Goal: Information Seeking & Learning: Learn about a topic

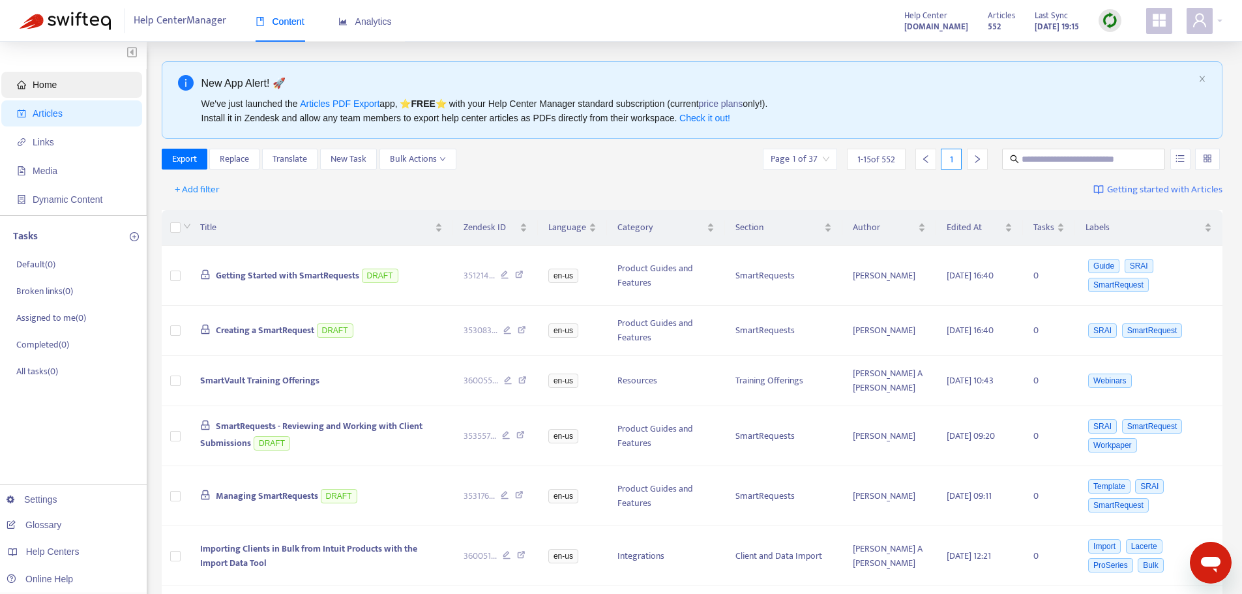
click at [40, 86] on span "Home" at bounding box center [45, 85] width 24 height 10
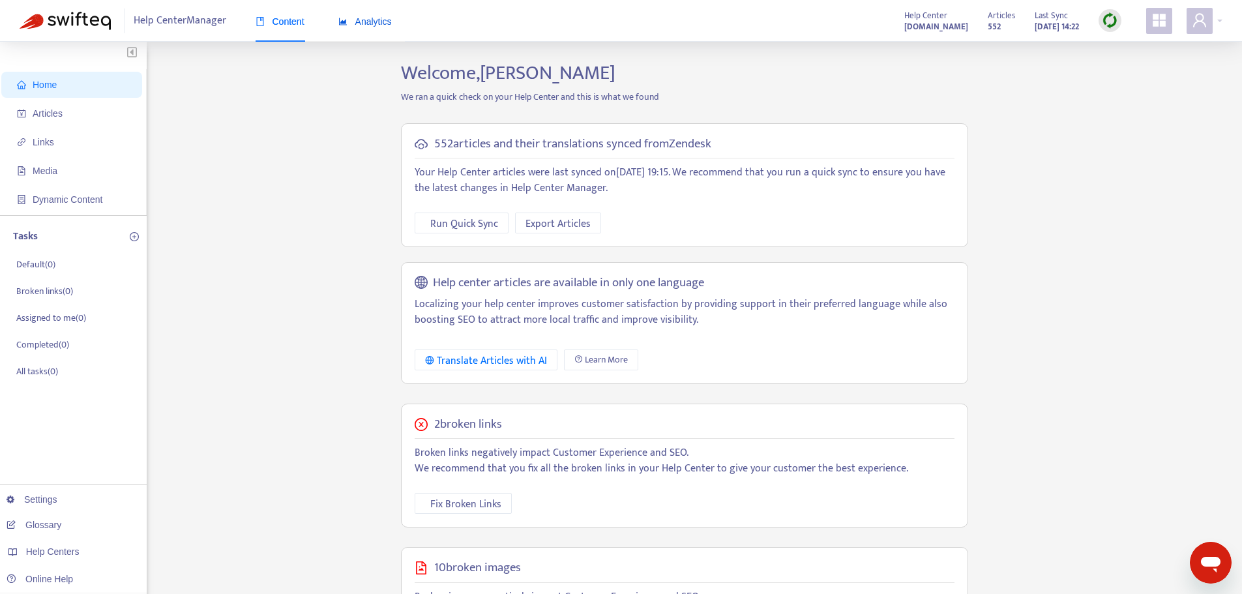
click at [373, 22] on span "Analytics" at bounding box center [364, 21] width 53 height 10
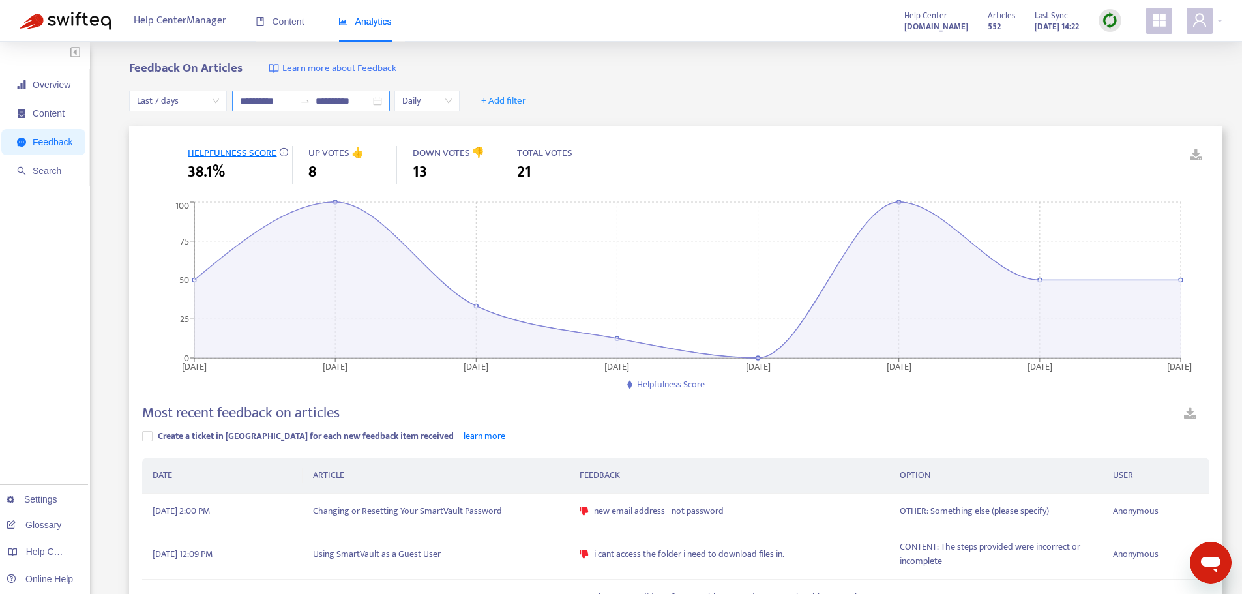
click at [255, 102] on input "**********" at bounding box center [267, 101] width 55 height 14
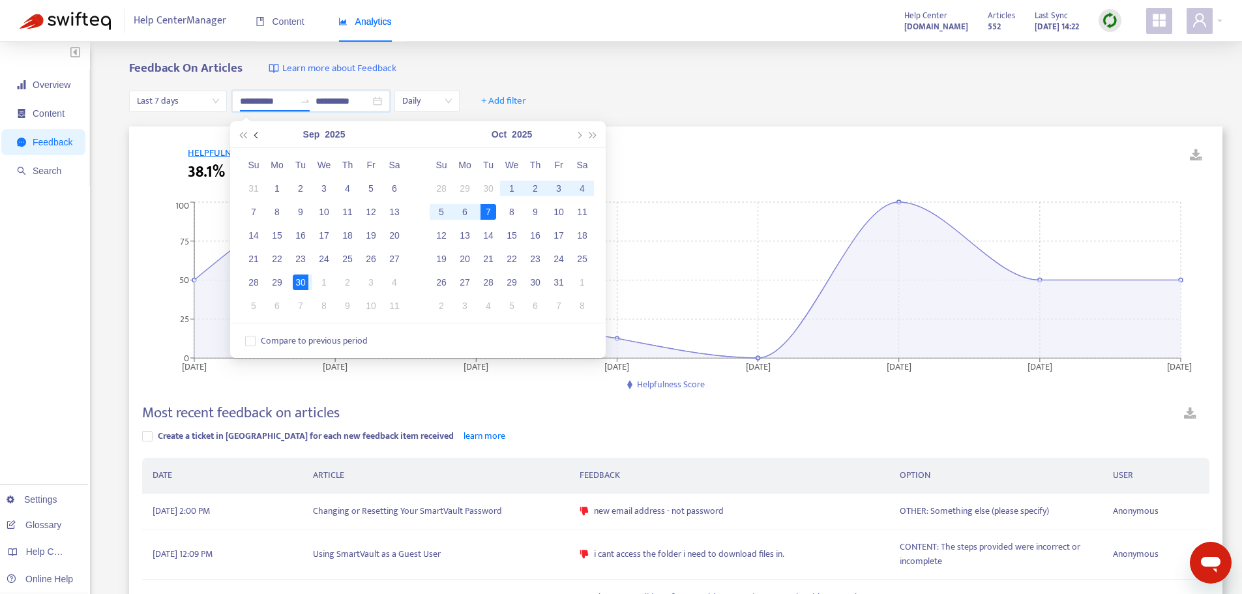
click at [261, 134] on button "button" at bounding box center [257, 134] width 14 height 26
type input "**********"
click at [370, 186] on div "1" at bounding box center [371, 189] width 16 height 16
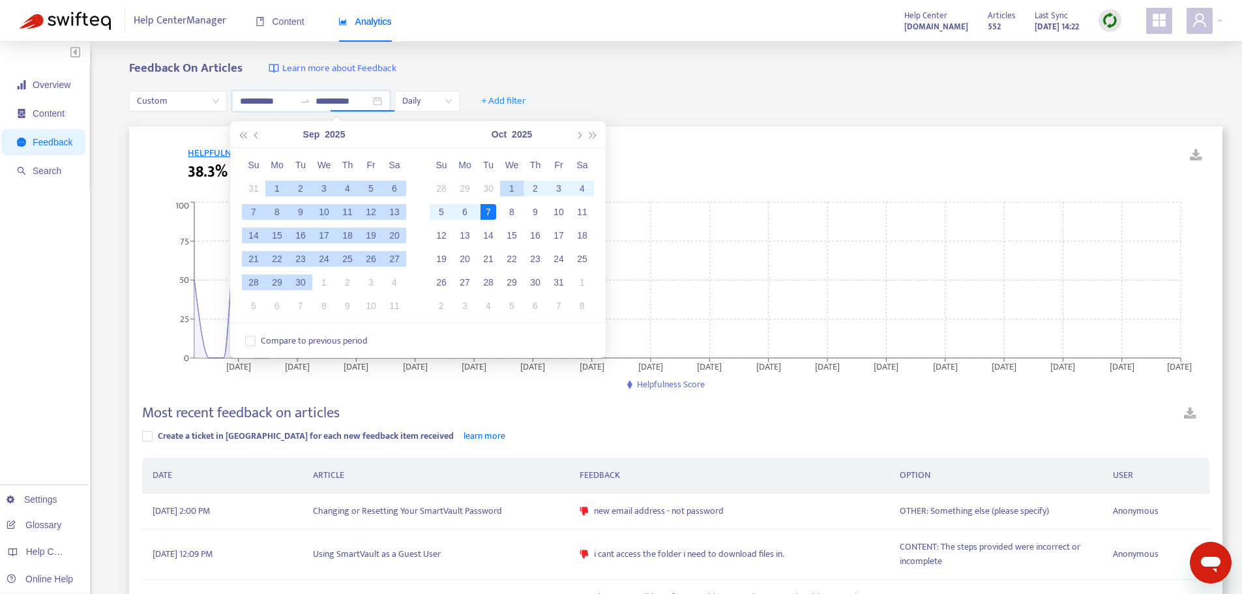
type input "**********"
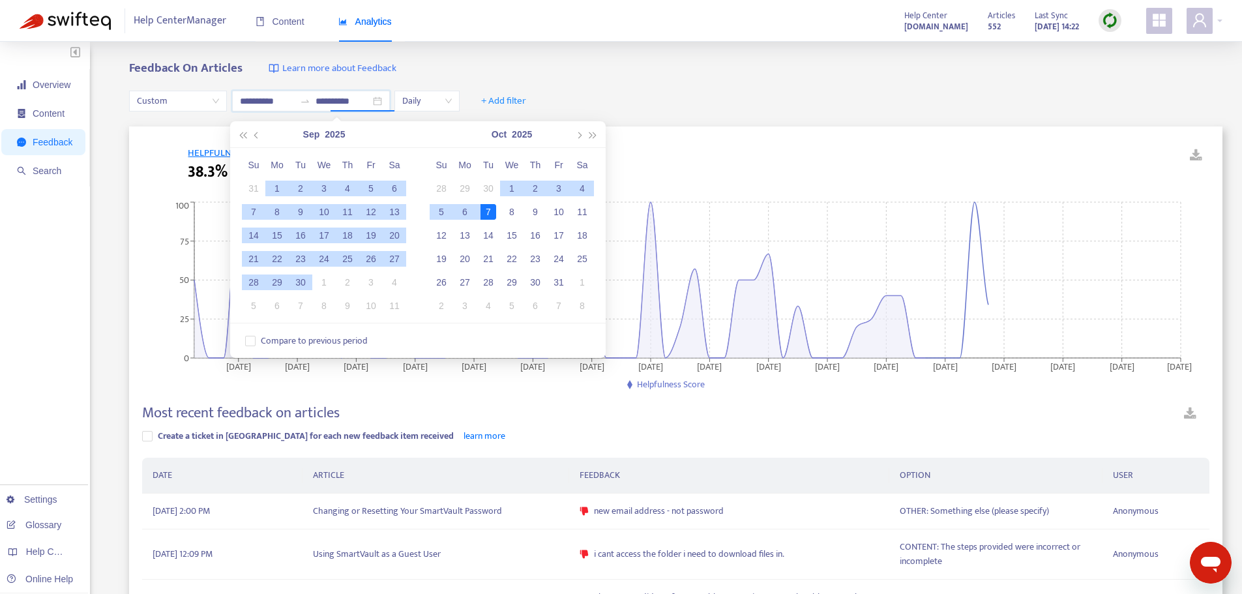
click at [489, 211] on div "7" at bounding box center [488, 212] width 16 height 16
click at [489, 211] on icon "[DATE] [DATE] [DATE] [DATE] [DATE] [DATE] [DATE] [DATE] [DATE] [DATE] [DATE] [D…" at bounding box center [671, 297] width 1058 height 196
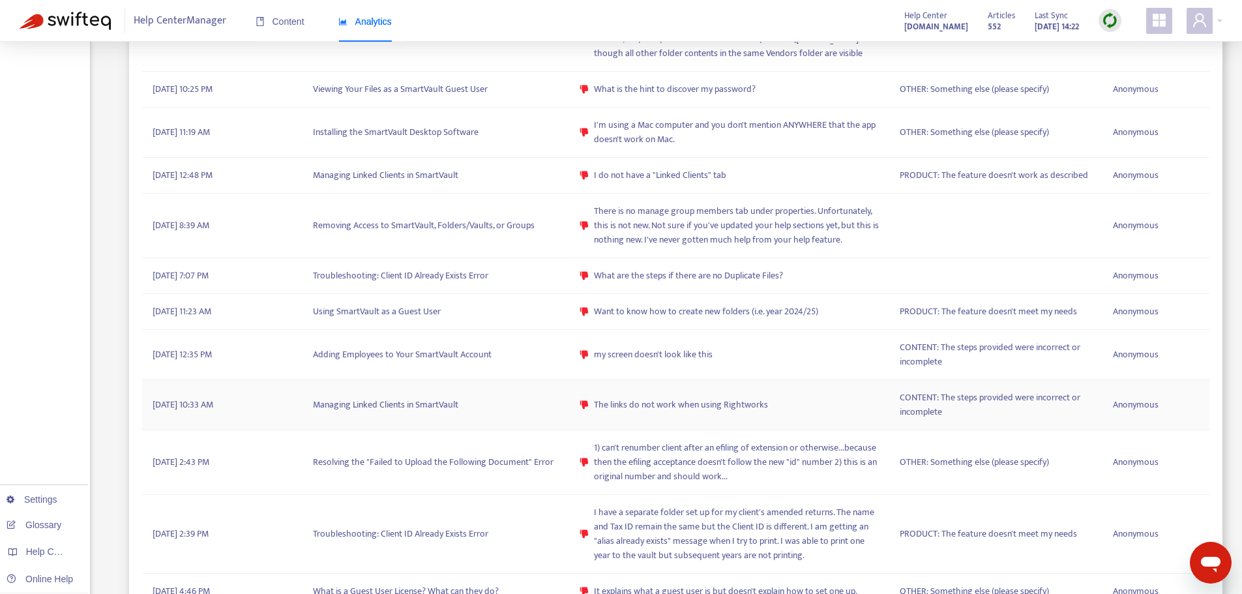
scroll to position [699, 0]
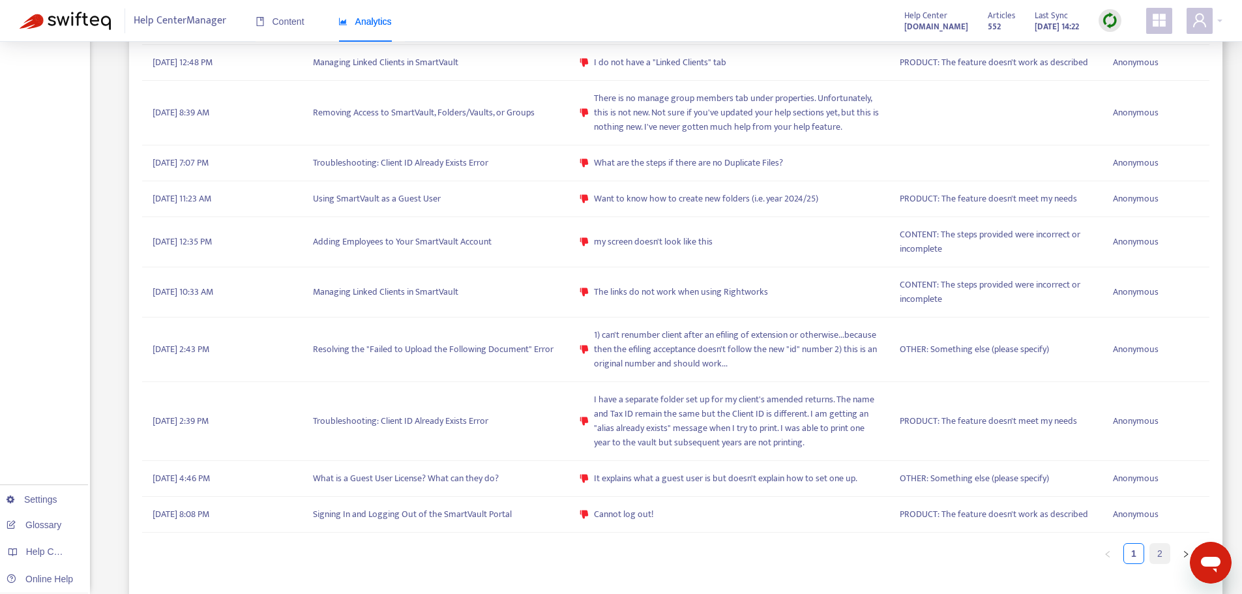
click at [1156, 552] on link "2" at bounding box center [1160, 554] width 20 height 20
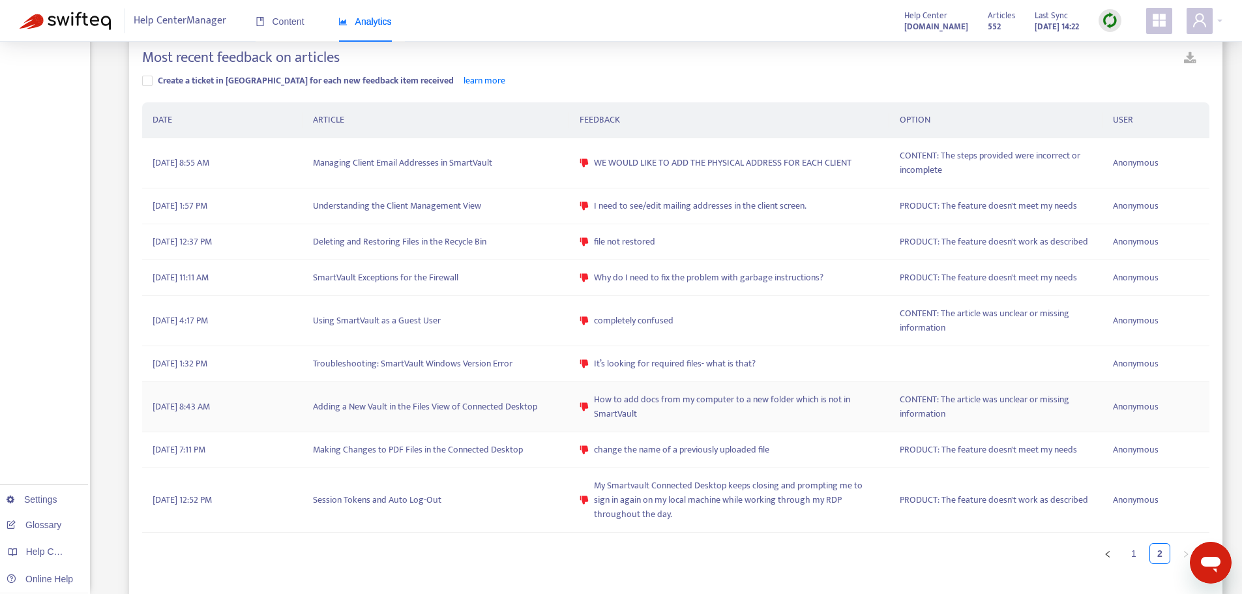
click at [460, 405] on td "Adding a New Vault in the Files View of Connected Desktop" at bounding box center [435, 407] width 267 height 50
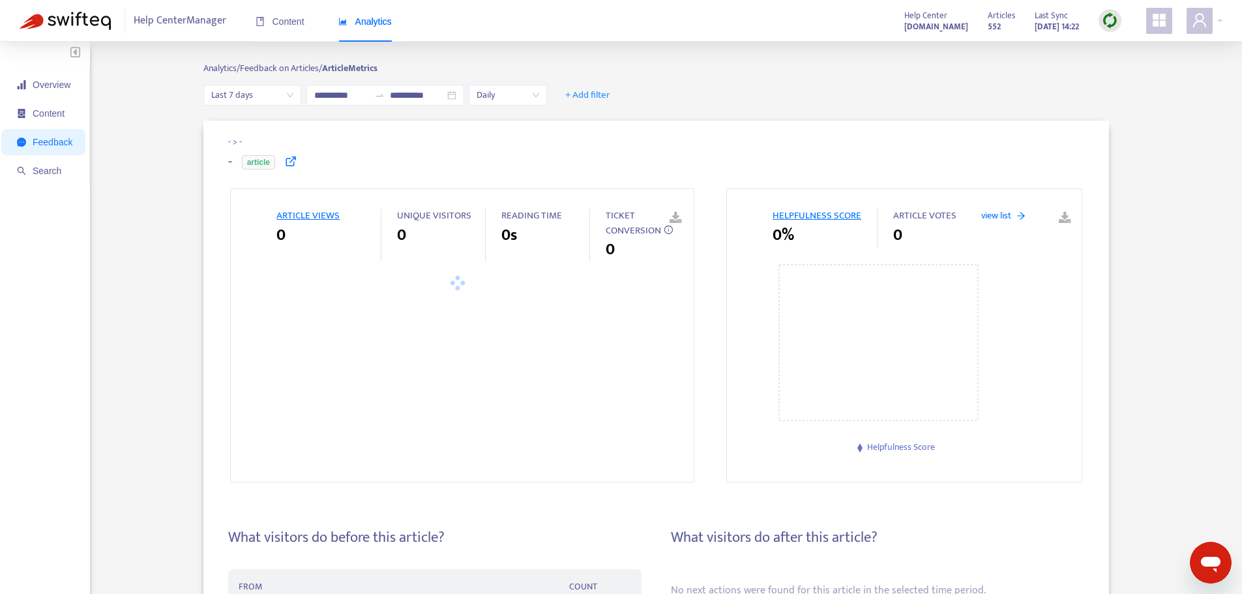
scroll to position [0, 0]
type input "**********"
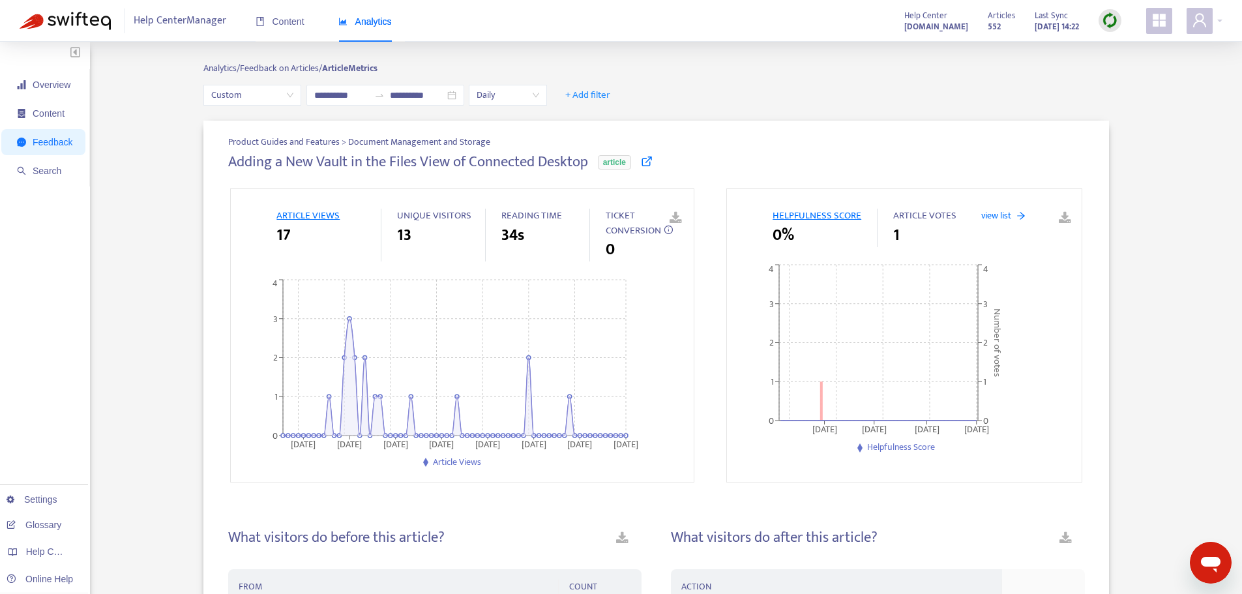
click at [649, 162] on icon at bounding box center [647, 161] width 12 height 12
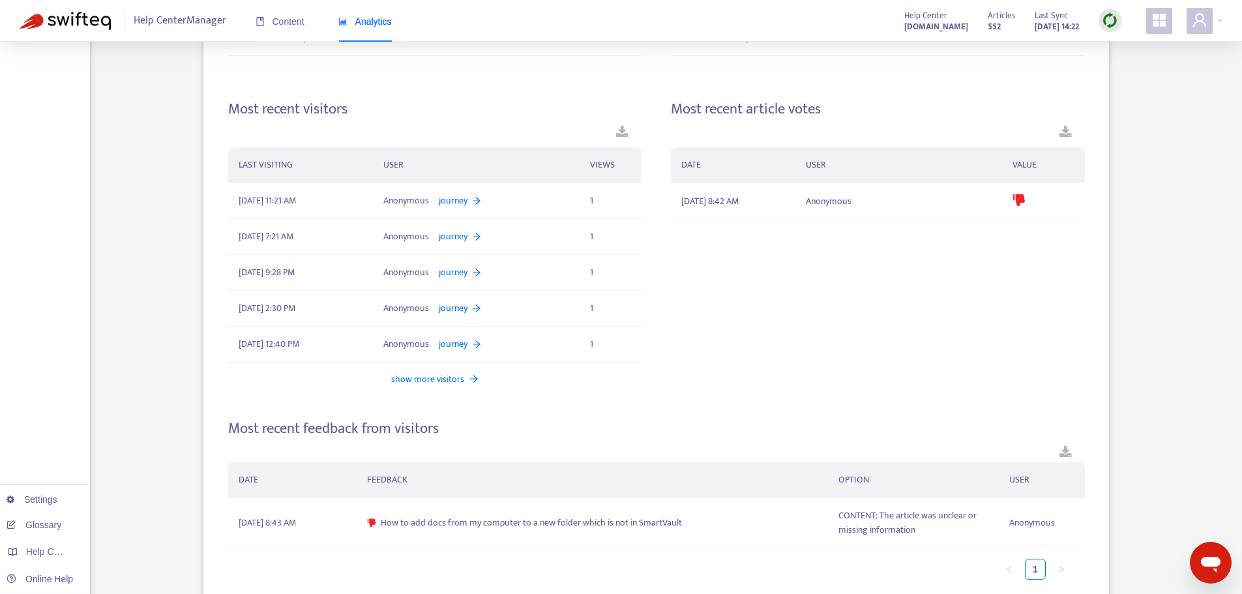
scroll to position [660, 0]
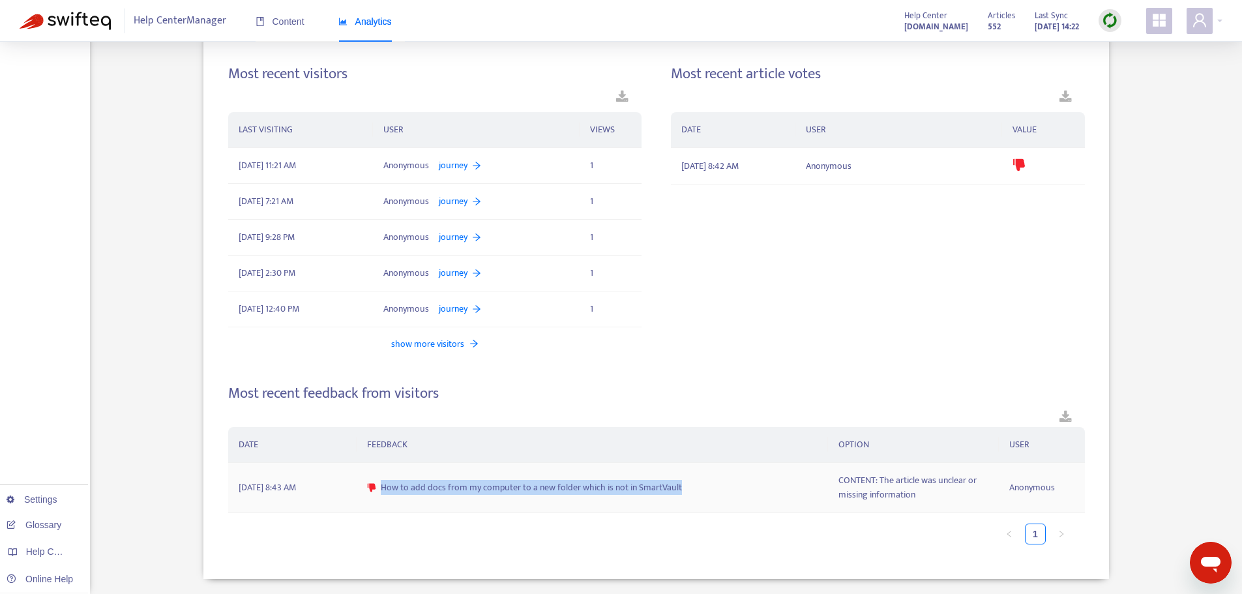
drag, startPoint x: 691, startPoint y: 488, endPoint x: 381, endPoint y: 490, distance: 309.6
click at [381, 490] on div "How to add docs from my computer to a new folder which is not in SmartVault" at bounding box center [592, 487] width 450 height 14
copy span "How to add docs from my computer to a new folder which is not in SmartVault"
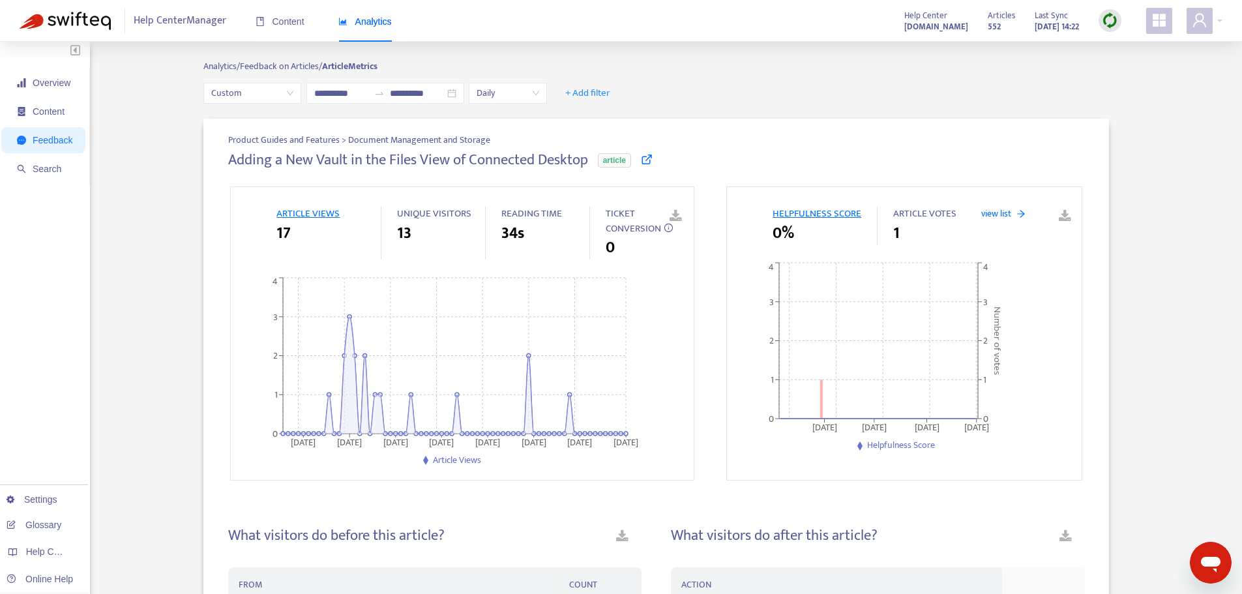
scroll to position [0, 0]
click at [645, 164] on icon at bounding box center [647, 161] width 12 height 12
